Goal: Information Seeking & Learning: Learn about a topic

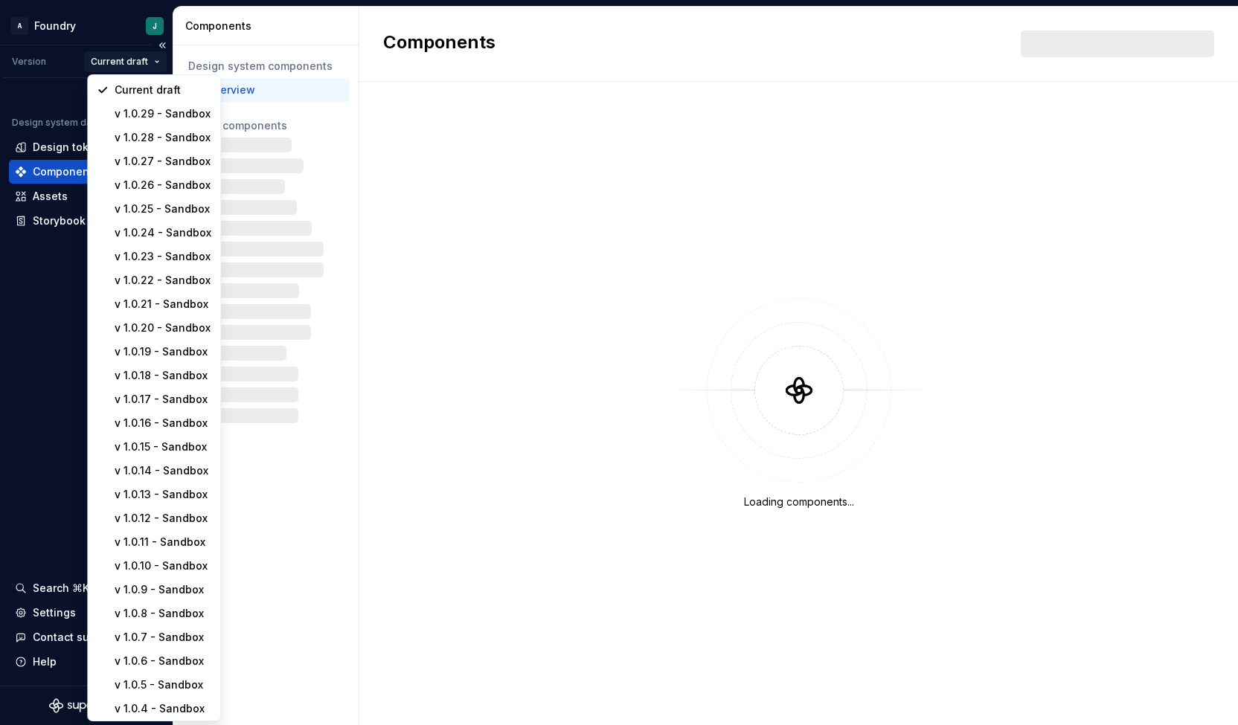
click at [139, 57] on html "A Foundry J Version Current draft Design system data Design tokens Components A…" at bounding box center [619, 362] width 1238 height 725
click at [180, 117] on div "v 1.0.29 - Sandbox" at bounding box center [163, 114] width 97 height 15
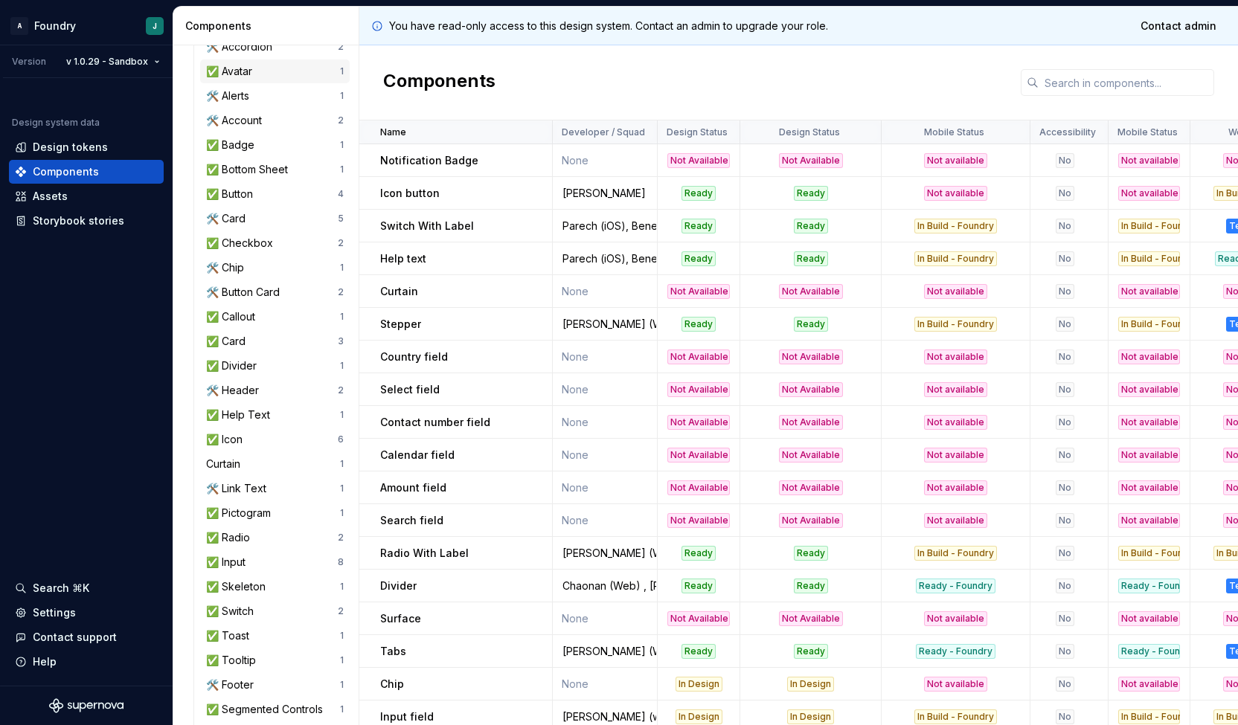
scroll to position [180, 0]
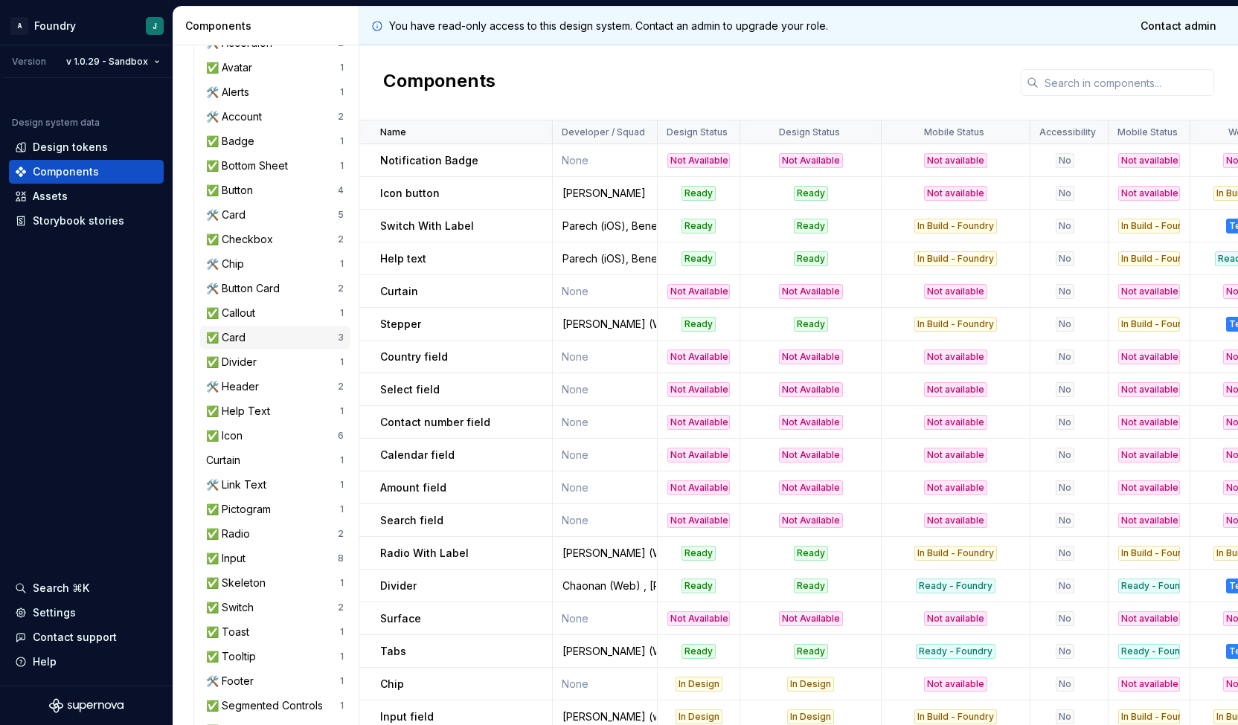
click at [286, 337] on div "✅ Card" at bounding box center [272, 337] width 132 height 15
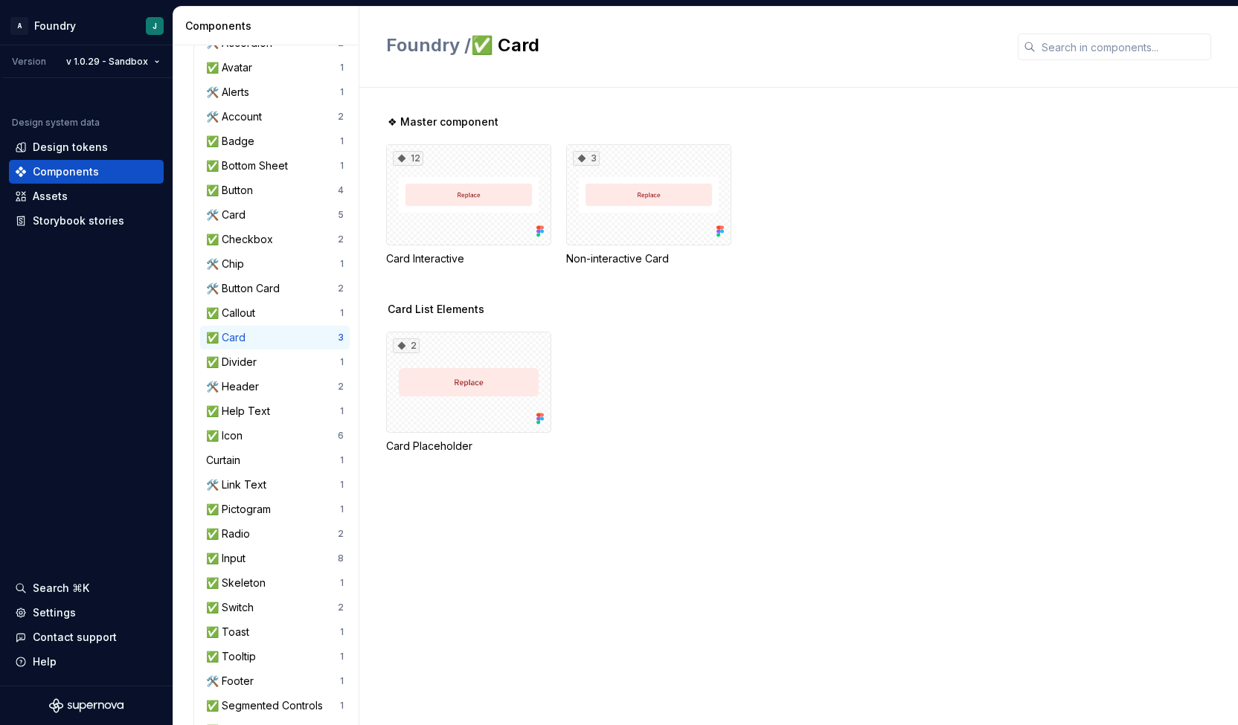
click at [591, 531] on div "❖ Master component 12 Card Interactive 3 Non-interactive Card Card List Element…" at bounding box center [812, 407] width 852 height 638
click at [252, 203] on div "🛠️ Card 5" at bounding box center [275, 215] width 150 height 24
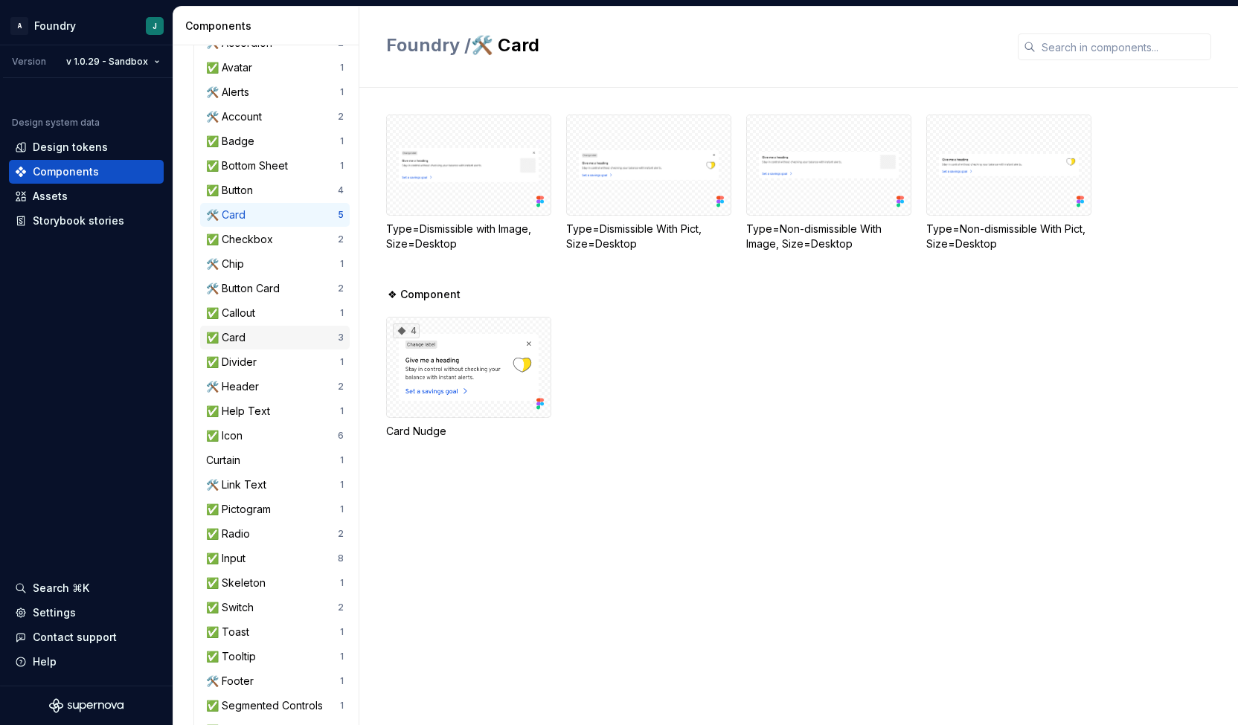
click at [283, 336] on div "✅ Card" at bounding box center [272, 337] width 132 height 15
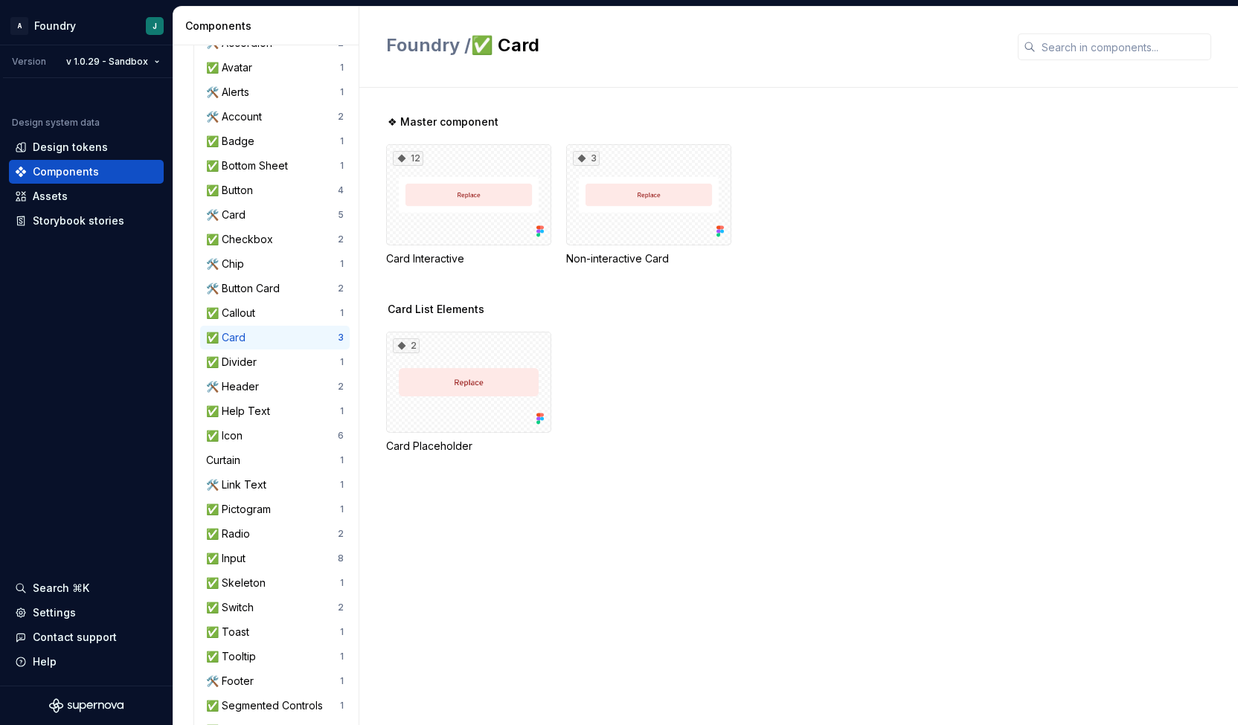
click at [491, 569] on div "❖ Master component 12 Card Interactive 3 Non-interactive Card Card List Element…" at bounding box center [812, 407] width 852 height 638
click at [862, 425] on div "2 Card Placeholder" at bounding box center [812, 393] width 852 height 122
click at [495, 382] on div "2" at bounding box center [468, 382] width 165 height 101
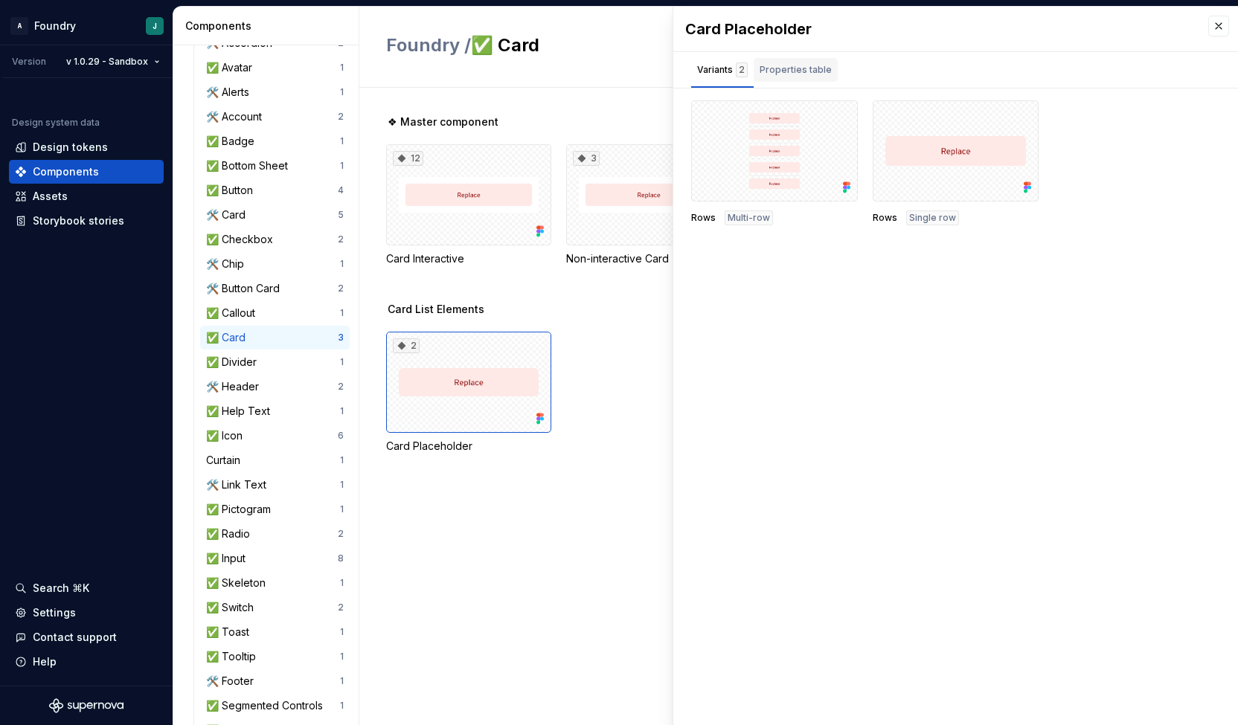
click at [793, 72] on div "Properties table" at bounding box center [796, 70] width 72 height 15
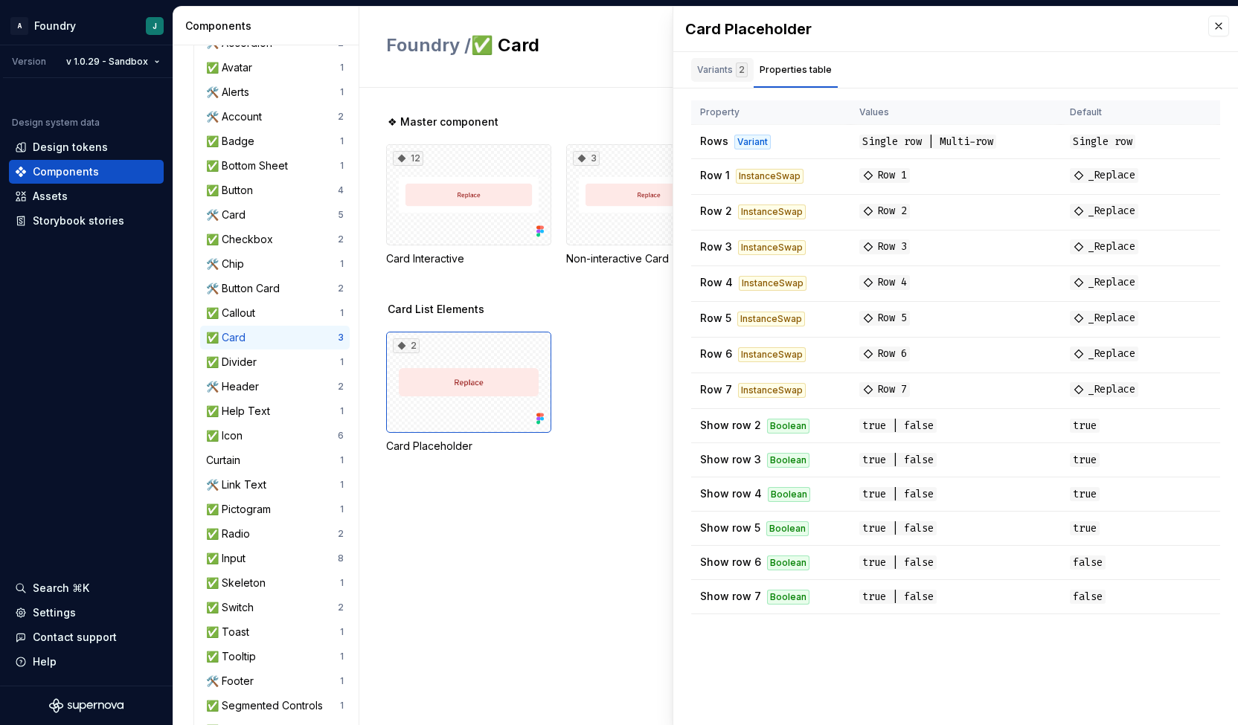
click at [722, 74] on div "Variants 2" at bounding box center [722, 70] width 51 height 15
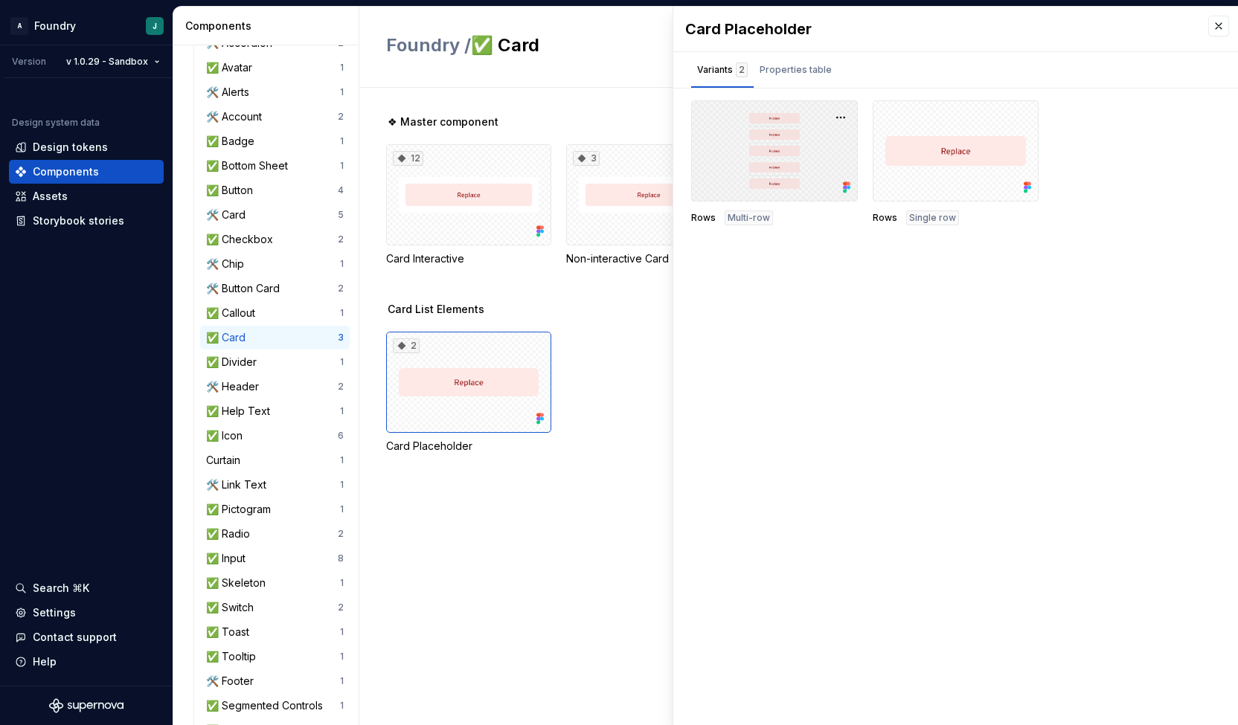
click at [798, 153] on div at bounding box center [774, 150] width 167 height 101
click at [840, 113] on button "button" at bounding box center [840, 117] width 21 height 21
click at [803, 147] on div "Open in [GEOGRAPHIC_DATA]" at bounding box center [793, 160] width 97 height 45
click at [788, 77] on div "Properties table" at bounding box center [796, 70] width 72 height 15
